Goal: Information Seeking & Learning: Check status

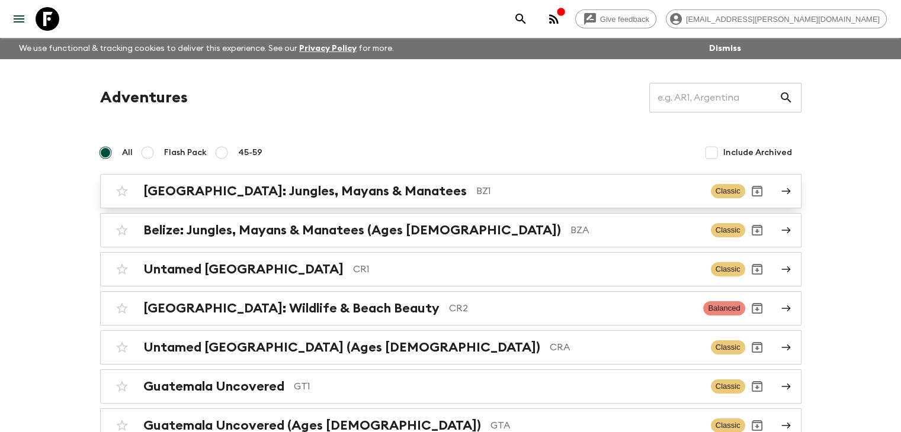
click at [319, 193] on h2 "[GEOGRAPHIC_DATA]: Jungles, Mayans & Manatees" at bounding box center [304, 191] width 323 height 15
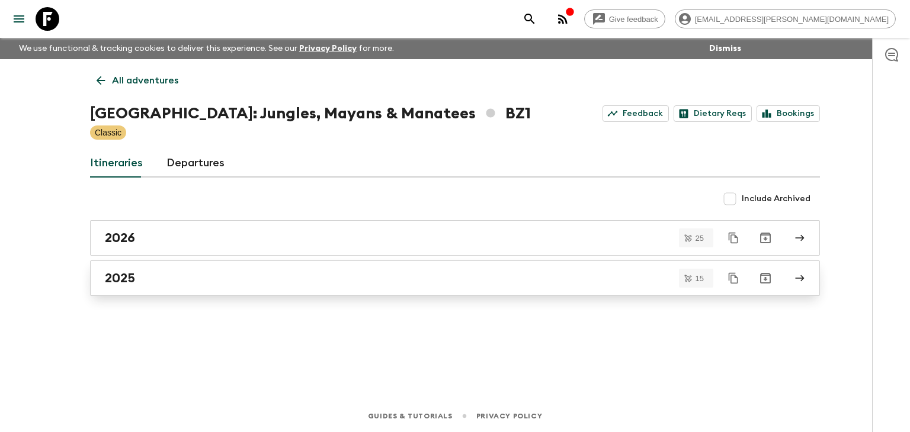
click at [134, 277] on h2 "2025" at bounding box center [120, 278] width 30 height 15
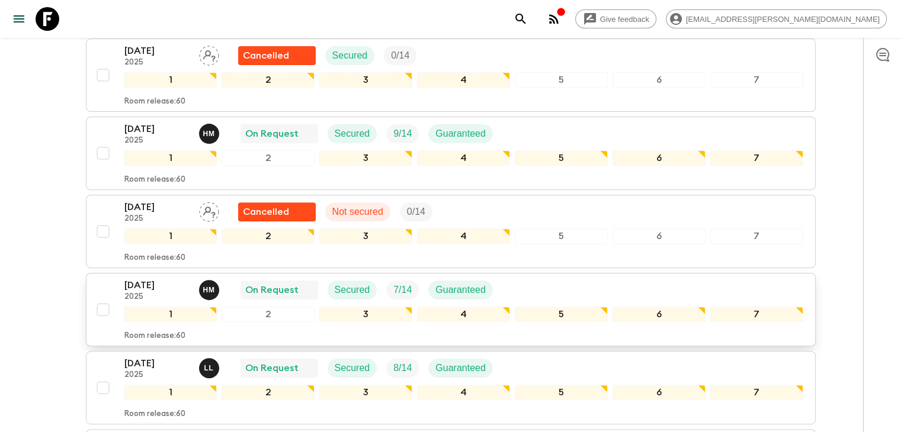
scroll to position [415, 0]
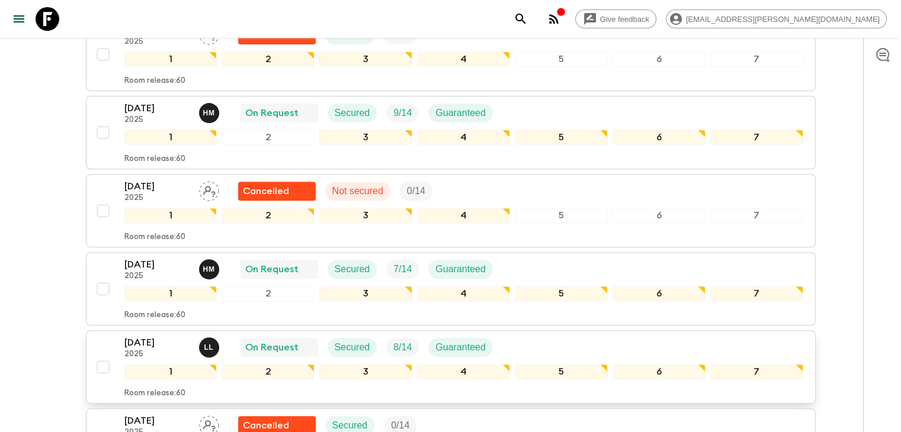
click at [156, 336] on p "[DATE]" at bounding box center [156, 343] width 65 height 14
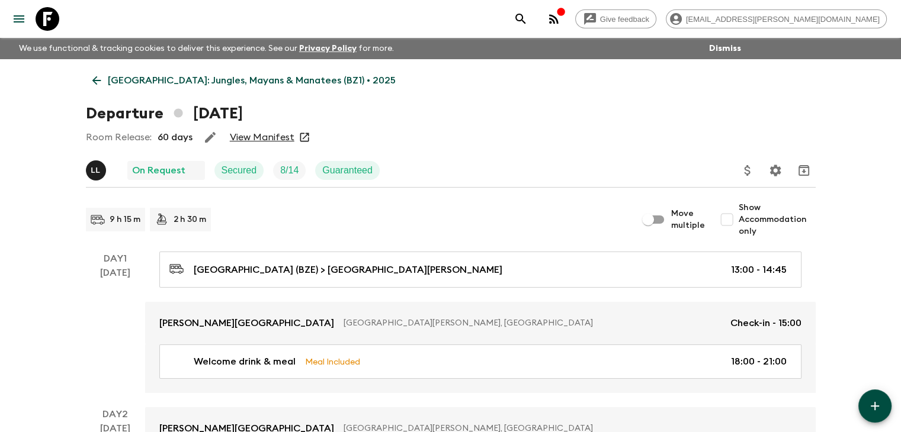
click at [261, 135] on link "View Manifest" at bounding box center [262, 138] width 65 height 12
